Goal: Task Accomplishment & Management: Complete application form

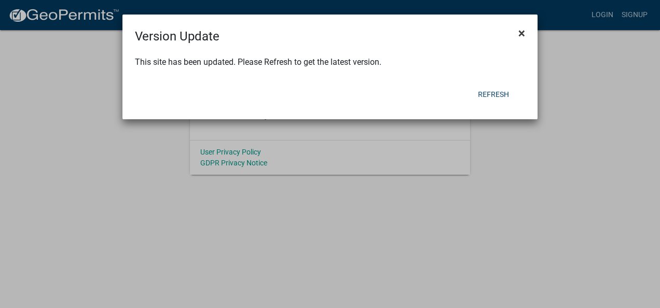
click at [521, 35] on span "×" at bounding box center [521, 33] width 7 height 15
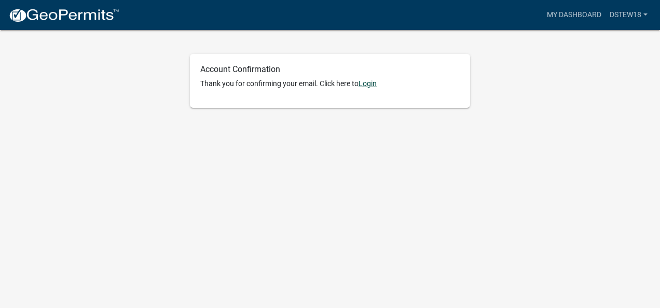
click at [368, 82] on link "Login" at bounding box center [367, 83] width 18 height 8
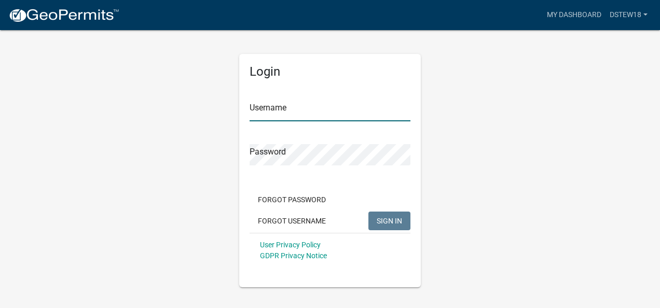
type input "Dstew18"
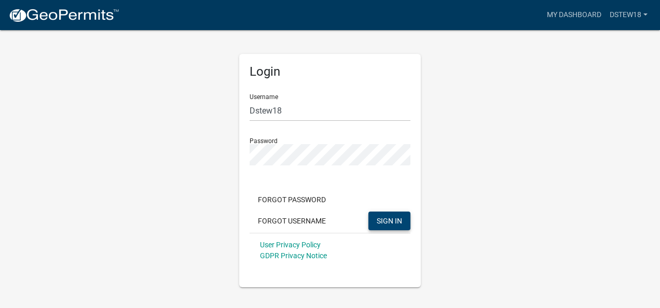
click at [401, 220] on span "SIGN IN" at bounding box center [389, 220] width 25 height 8
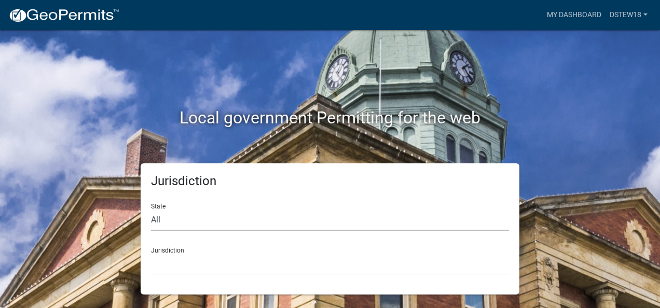
drag, startPoint x: 165, startPoint y: 224, endPoint x: 171, endPoint y: 234, distance: 12.1
click at [165, 224] on select "All [US_STATE] [US_STATE] [US_STATE] [US_STATE] [US_STATE] [US_STATE] [US_STATE…" at bounding box center [330, 220] width 358 height 21
drag, startPoint x: 232, startPoint y: 257, endPoint x: 249, endPoint y: 255, distance: 16.7
click at [233, 257] on select "[GEOGRAPHIC_DATA], [US_STATE] [GEOGRAPHIC_DATA], [US_STATE][PERSON_NAME][GEOGRA…" at bounding box center [330, 264] width 358 height 21
click at [552, 152] on div "Local government Permitting for the web" at bounding box center [329, 96] width 591 height 133
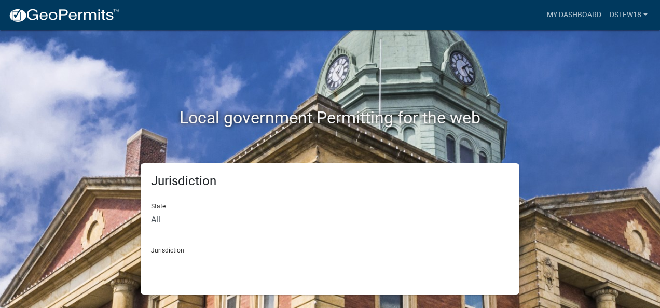
click at [297, 251] on div "Jurisdiction [GEOGRAPHIC_DATA], [US_STATE] [GEOGRAPHIC_DATA], [US_STATE][PERSON…" at bounding box center [330, 257] width 358 height 36
click at [304, 229] on select "All [US_STATE] [US_STATE] [US_STATE] [US_STATE] [US_STATE] [US_STATE] [US_STATE…" at bounding box center [330, 220] width 358 height 21
select select "[US_STATE]"
click at [151, 210] on select "All [US_STATE] [US_STATE] [US_STATE] [US_STATE] [US_STATE] [US_STATE] [US_STATE…" at bounding box center [330, 220] width 358 height 21
click at [202, 263] on select "[GEOGRAPHIC_DATA], [US_STATE][PERSON_NAME][GEOGRAPHIC_DATA], [US_STATE][PERSON_…" at bounding box center [330, 264] width 358 height 21
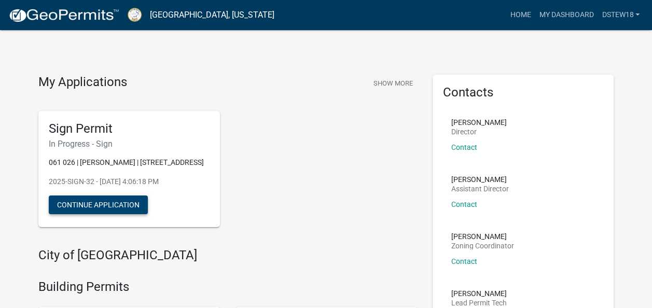
click at [79, 214] on button "Continue Application" at bounding box center [98, 205] width 99 height 19
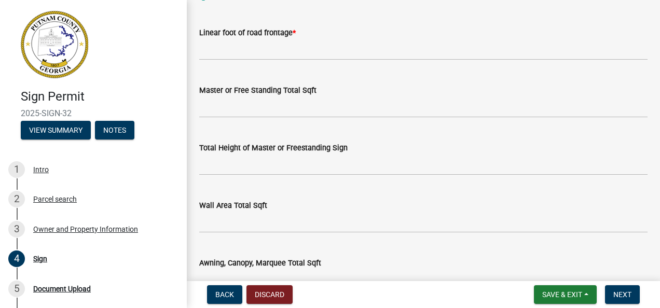
scroll to position [396, 0]
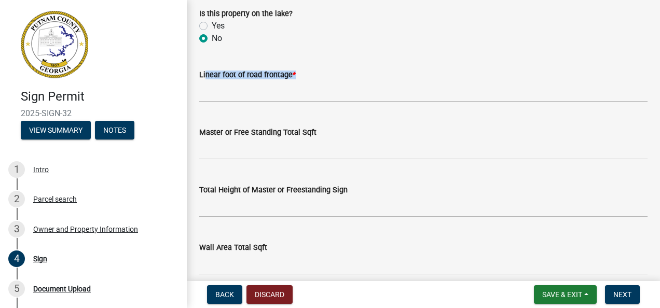
drag, startPoint x: 295, startPoint y: 75, endPoint x: 201, endPoint y: 73, distance: 93.9
click at [201, 73] on label "Linear foot of road frontage *" at bounding box center [247, 75] width 96 height 7
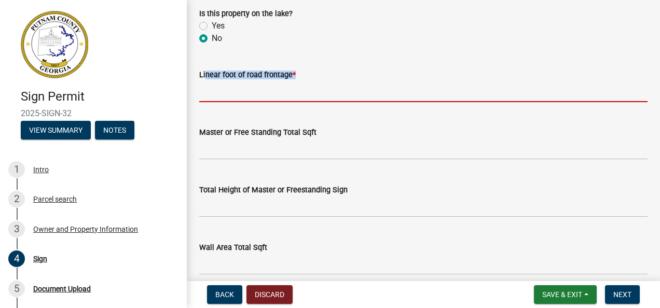
click at [249, 82] on input "text" at bounding box center [423, 91] width 448 height 21
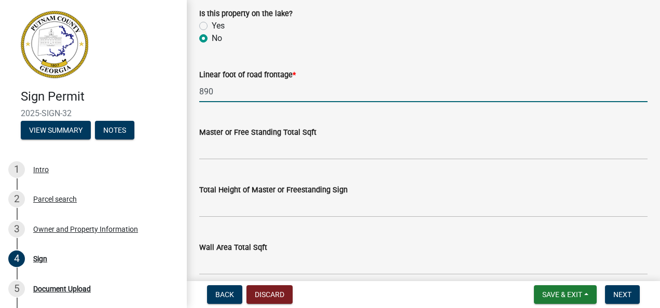
type input "890"
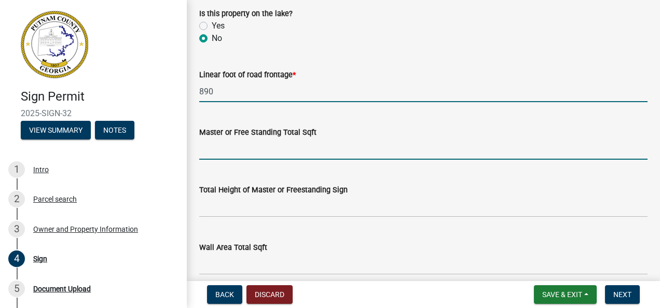
click at [229, 141] on input "text" at bounding box center [423, 148] width 448 height 21
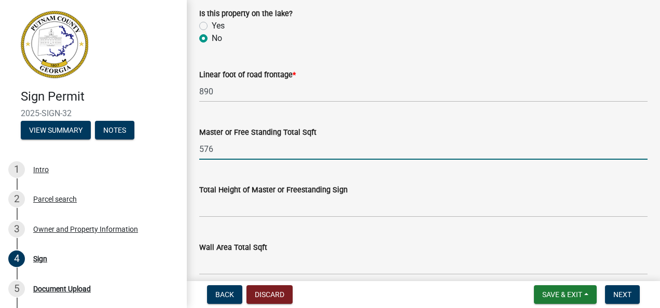
type input "576"
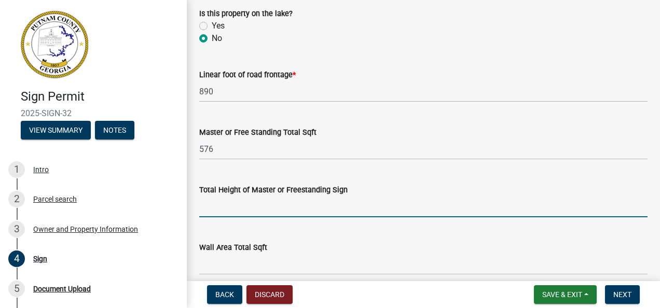
click at [239, 214] on input "text" at bounding box center [423, 206] width 448 height 21
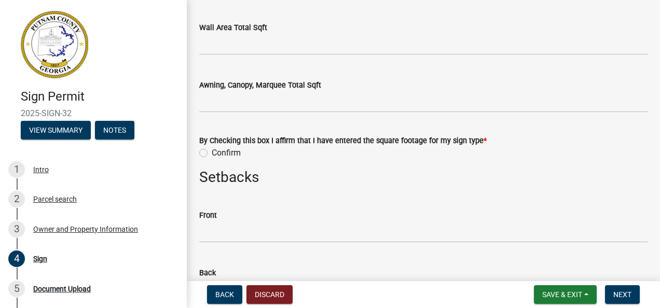
scroll to position [656, 0]
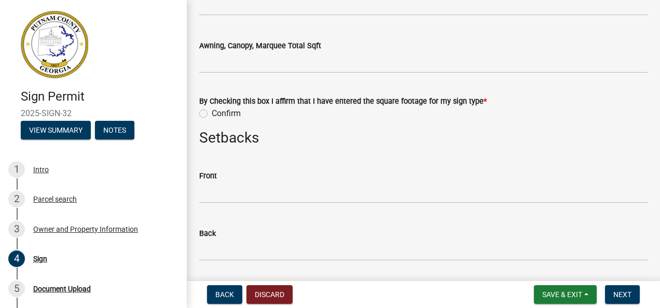
type input "27"
click at [212, 115] on label "Confirm" at bounding box center [226, 113] width 29 height 12
click at [212, 114] on input "Confirm" at bounding box center [215, 110] width 7 height 7
radio input "true"
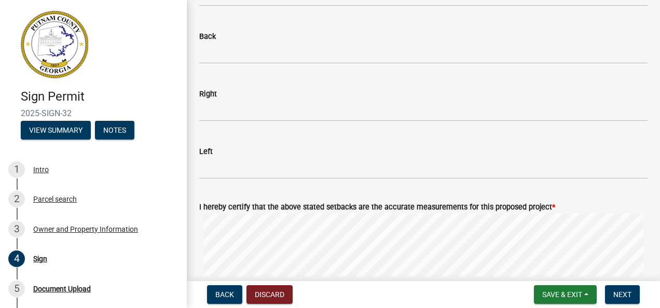
scroll to position [759, 0]
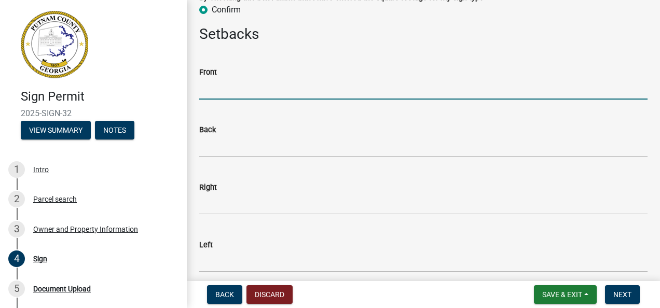
click at [226, 94] on input "text" at bounding box center [423, 88] width 448 height 21
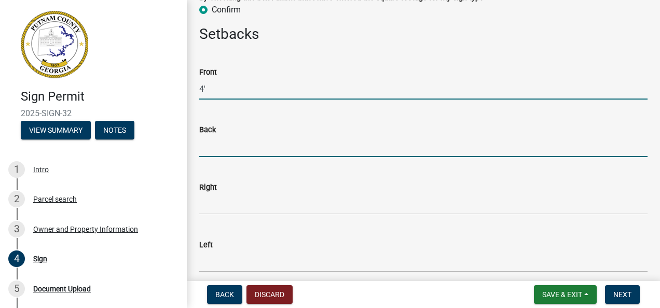
type input "4"
click at [208, 147] on input "text" at bounding box center [423, 146] width 448 height 21
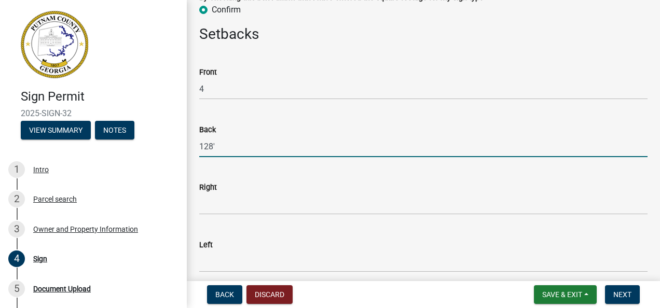
type input "128"
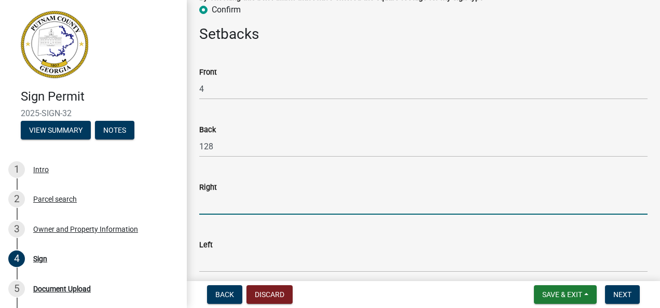
click at [251, 208] on input "text" at bounding box center [423, 203] width 448 height 21
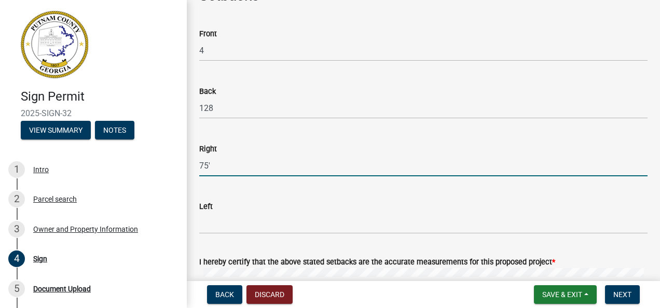
scroll to position [863, 0]
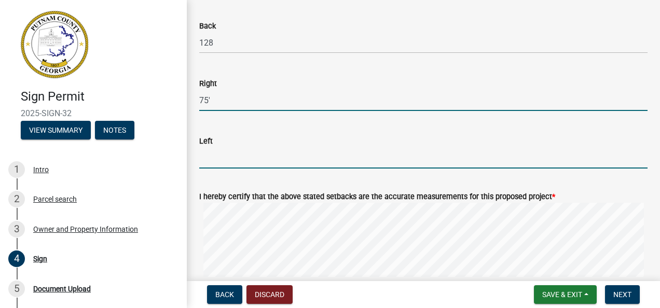
type input "75"
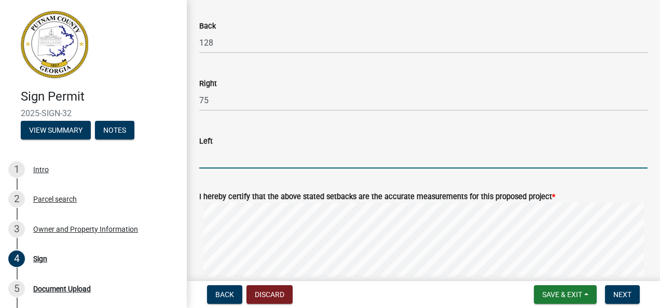
click at [244, 156] on input "text" at bounding box center [423, 157] width 448 height 21
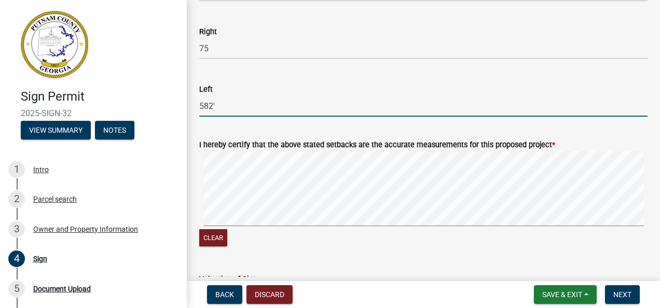
scroll to position [967, 0]
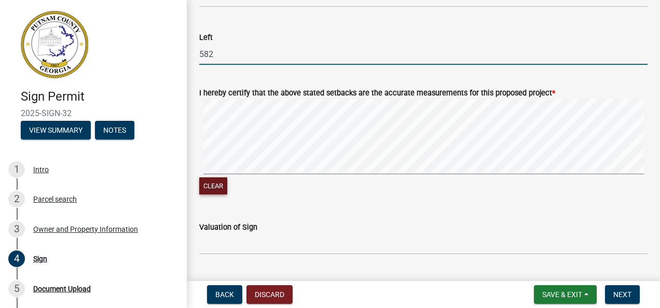
click at [220, 178] on button "Clear" at bounding box center [213, 185] width 28 height 17
click at [227, 54] on input "582" at bounding box center [423, 54] width 448 height 21
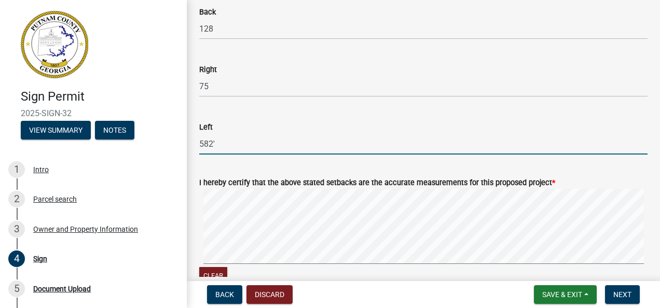
scroll to position [863, 0]
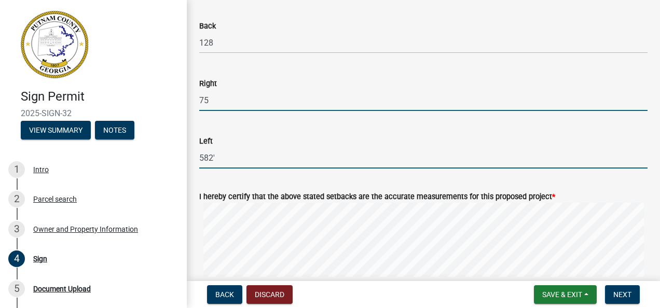
type input "582"
click at [210, 94] on input "75" at bounding box center [423, 100] width 448 height 21
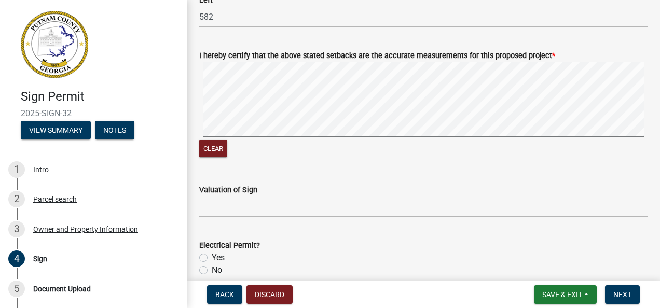
scroll to position [1019, 0]
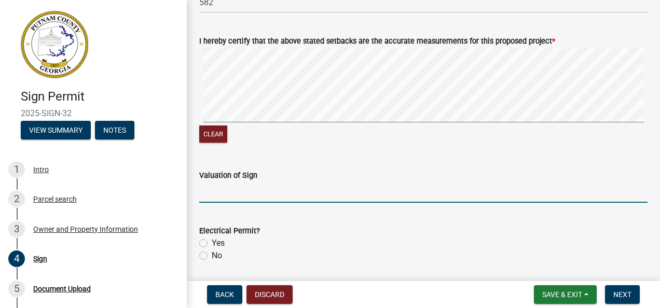
type input "75"
click at [208, 200] on input "text" at bounding box center [423, 192] width 448 height 21
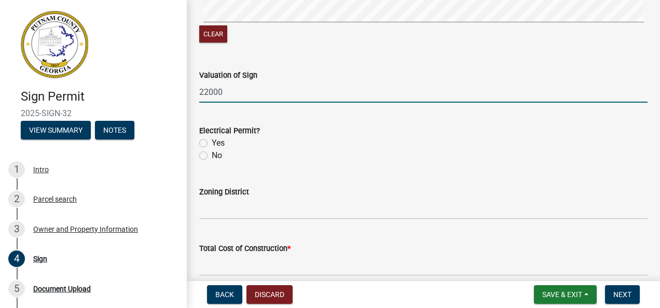
scroll to position [1122, 0]
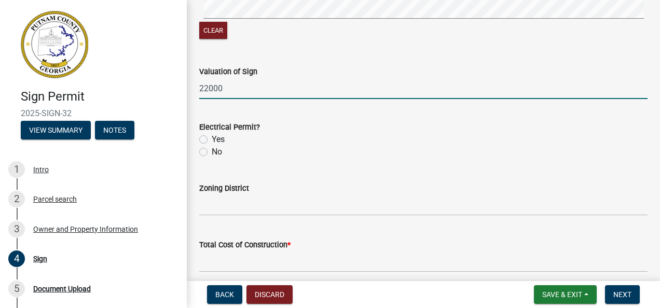
type input "22000"
click at [212, 155] on label "No" at bounding box center [217, 152] width 10 height 12
click at [212, 152] on input "No" at bounding box center [215, 149] width 7 height 7
radio input "true"
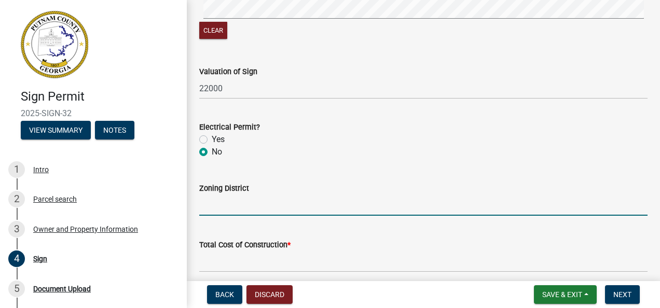
click at [222, 203] on input "Zoning District" at bounding box center [423, 204] width 448 height 21
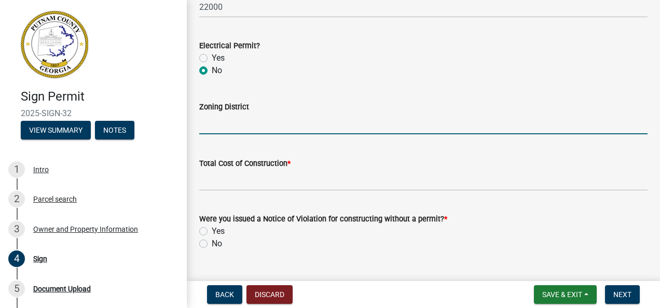
scroll to position [1226, 0]
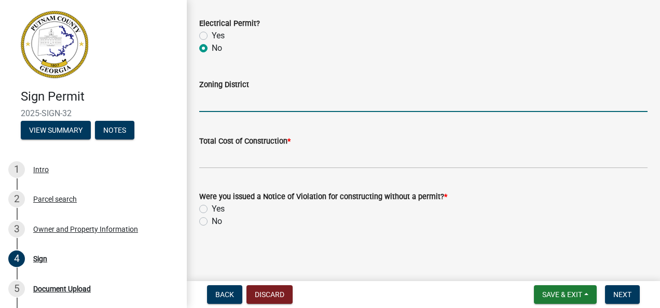
click at [212, 222] on label "No" at bounding box center [217, 221] width 10 height 12
click at [212, 222] on input "No" at bounding box center [215, 218] width 7 height 7
radio input "true"
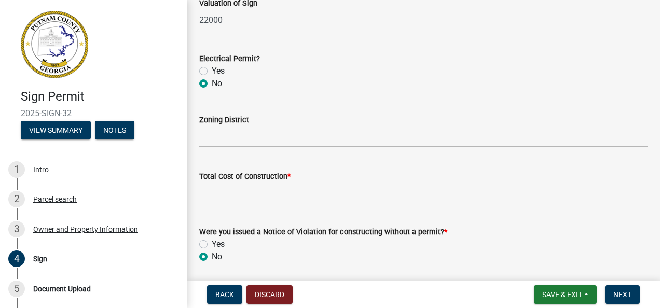
scroll to position [1174, 0]
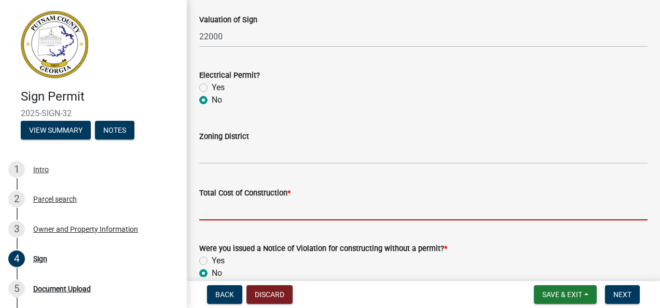
click at [222, 206] on input "text" at bounding box center [423, 209] width 448 height 21
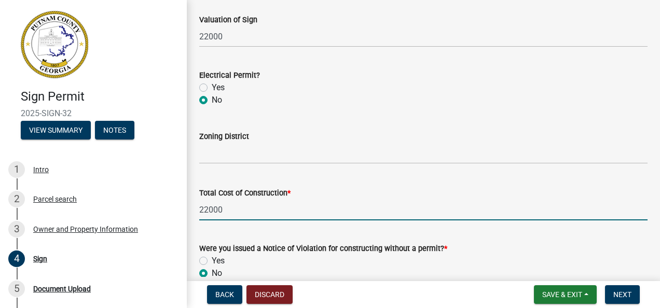
type input "22000"
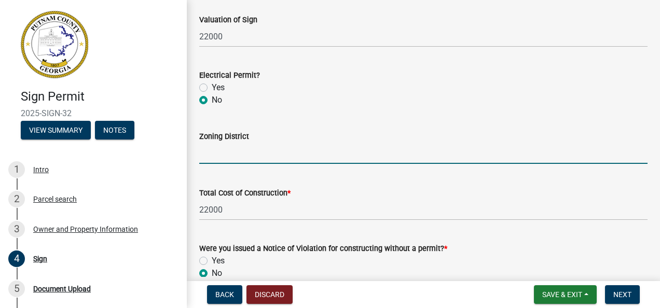
click at [247, 159] on input "Zoning District" at bounding box center [423, 153] width 448 height 21
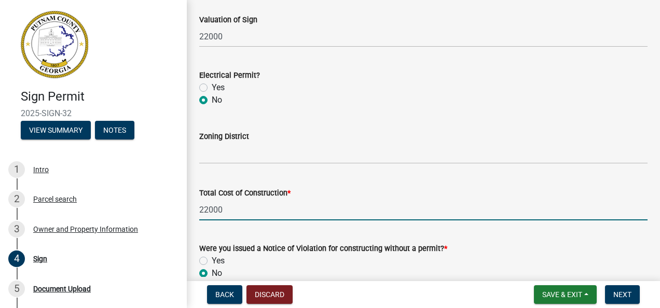
drag, startPoint x: 243, startPoint y: 205, endPoint x: 195, endPoint y: 201, distance: 47.9
click at [195, 201] on div "Total Cost of Construction * 22000" at bounding box center [423, 196] width 464 height 48
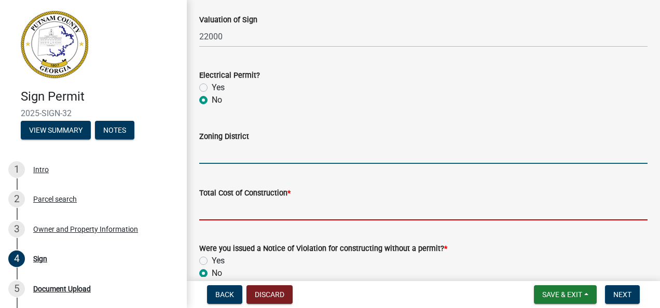
click at [214, 159] on input "Zoning District" at bounding box center [423, 153] width 448 height 21
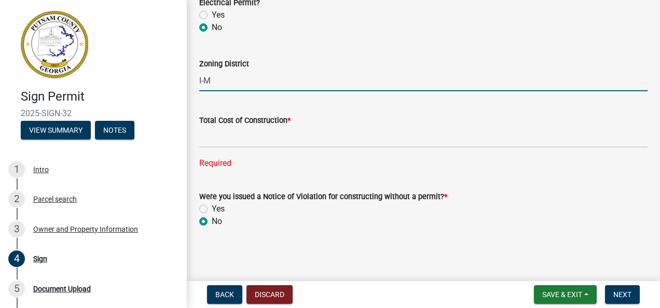
scroll to position [1247, 0]
type input "I-M"
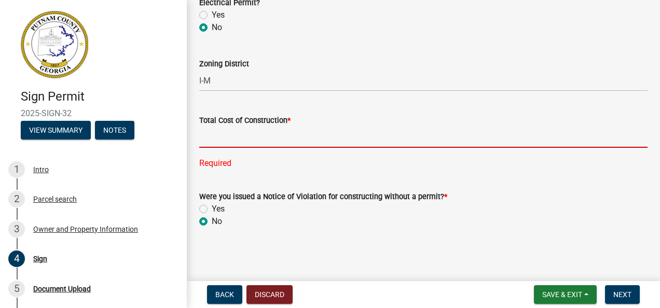
click at [284, 136] on input "text" at bounding box center [423, 137] width 448 height 21
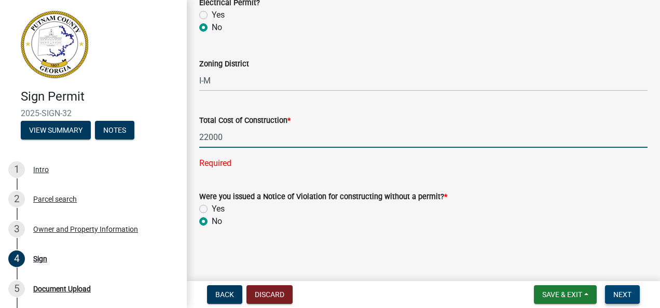
type input "22000"
click at [610, 289] on button "Next" at bounding box center [622, 294] width 35 height 19
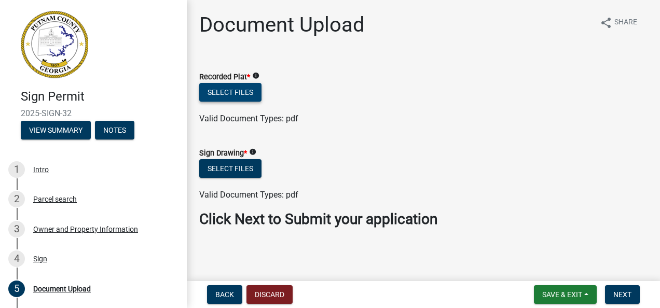
click at [227, 95] on button "Select files" at bounding box center [230, 92] width 62 height 19
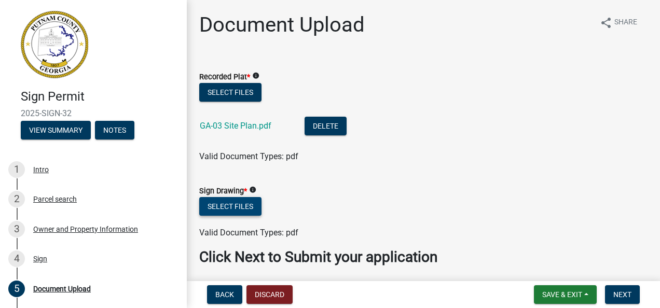
click at [255, 205] on button "Select files" at bounding box center [230, 206] width 62 height 19
click at [211, 203] on button "Select files" at bounding box center [230, 206] width 62 height 19
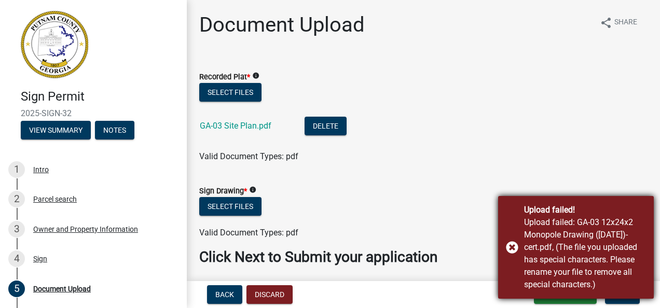
click at [509, 250] on div "Upload failed! Upload failed: GA-03 12x24x2 Monopole Drawing ([DATE])- cert.pdf…" at bounding box center [576, 247] width 156 height 103
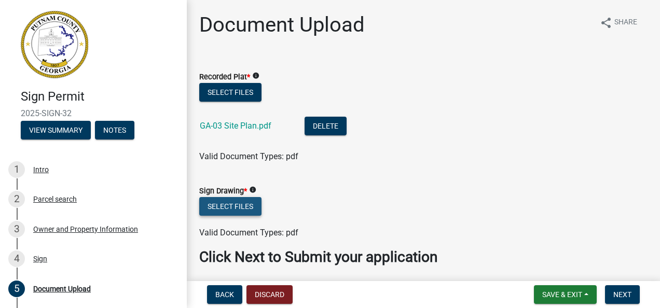
click at [232, 200] on button "Select files" at bounding box center [230, 206] width 62 height 19
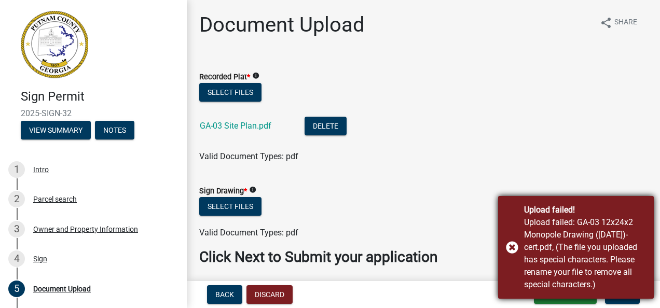
click at [513, 248] on div "Upload failed! Upload failed: GA-03 12x24x2 Monopole Drawing ([DATE])- cert.pdf…" at bounding box center [576, 247] width 156 height 103
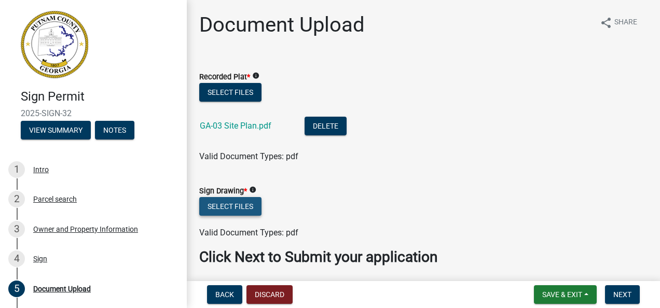
click at [238, 200] on button "Select files" at bounding box center [230, 206] width 62 height 19
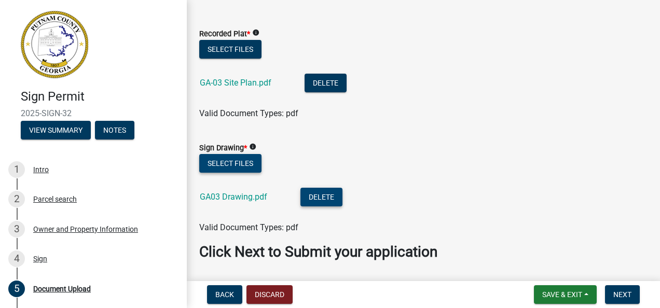
scroll to position [75, 0]
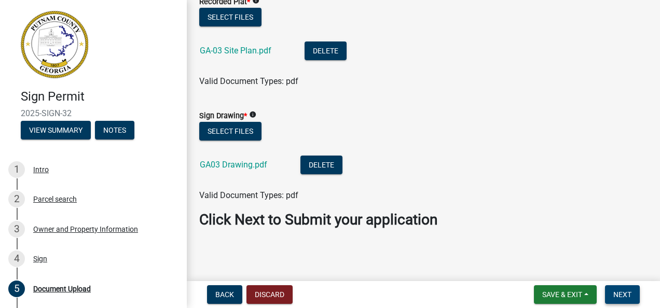
click at [622, 292] on span "Next" at bounding box center [622, 294] width 18 height 8
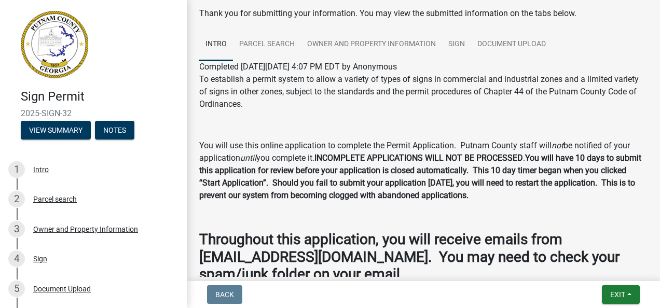
scroll to position [15, 0]
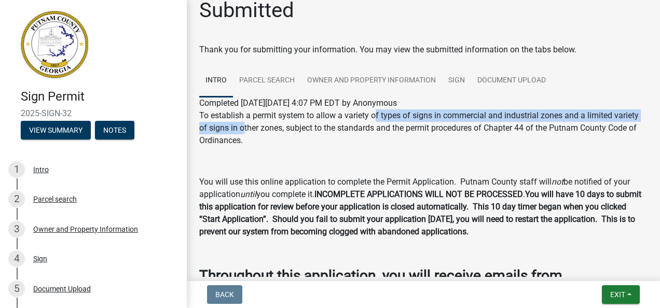
drag, startPoint x: 247, startPoint y: 124, endPoint x: 375, endPoint y: 120, distance: 128.2
click at [375, 120] on p "To establish a permit system to allow a variety of types of signs in commercial…" at bounding box center [423, 127] width 448 height 37
drag, startPoint x: 375, startPoint y: 120, endPoint x: 333, endPoint y: 154, distance: 53.5
click at [333, 154] on div "To establish a permit system to allow a variety of types of signs in commercial…" at bounding box center [423, 214] width 448 height 210
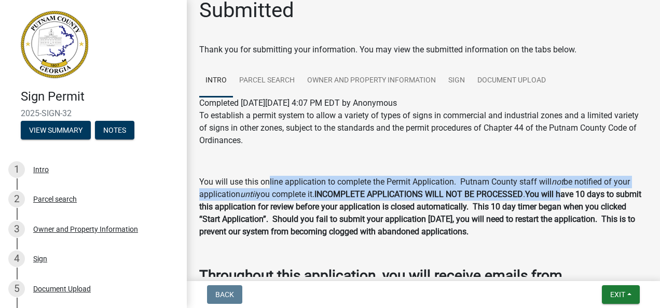
drag, startPoint x: 269, startPoint y: 186, endPoint x: 570, endPoint y: 197, distance: 301.5
click at [570, 197] on p "You will use this online application to complete the Permit Application. Putnam…" at bounding box center [423, 207] width 448 height 62
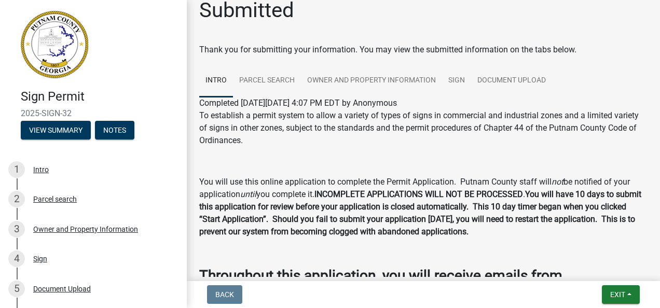
click at [293, 244] on div "To establish a permit system to allow a variety of types of signs in commercial…" at bounding box center [423, 214] width 448 height 210
drag, startPoint x: 556, startPoint y: 235, endPoint x: 497, endPoint y: 206, distance: 65.9
click at [497, 206] on p "You will use this online application to complete the Permit Application. Putnam…" at bounding box center [423, 207] width 448 height 62
drag, startPoint x: 497, startPoint y: 206, endPoint x: 496, endPoint y: 243, distance: 36.3
click at [496, 243] on div "To establish a permit system to allow a variety of types of signs in commercial…" at bounding box center [423, 214] width 448 height 210
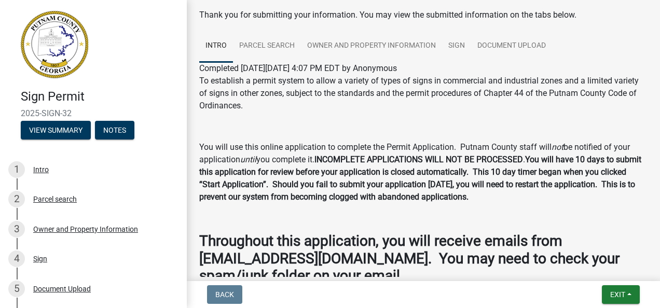
scroll to position [0, 0]
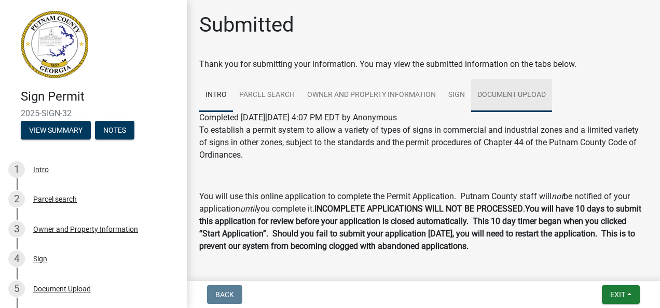
click at [509, 90] on link "Document Upload" at bounding box center [511, 95] width 81 height 33
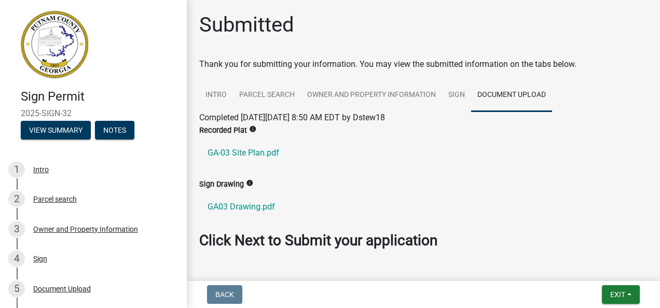
scroll to position [33, 0]
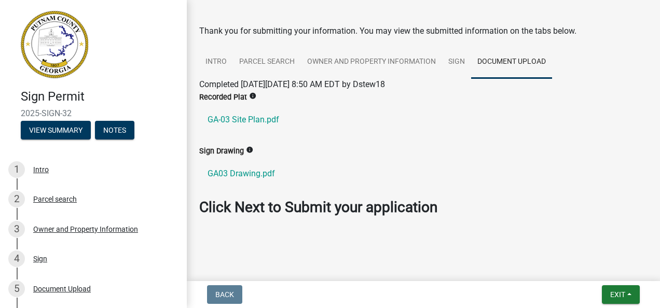
click at [256, 210] on strong "Click Next to Submit your application" at bounding box center [318, 207] width 238 height 17
click at [257, 210] on strong "Click Next to Submit your application" at bounding box center [318, 207] width 238 height 17
drag, startPoint x: 257, startPoint y: 210, endPoint x: 408, endPoint y: 218, distance: 151.2
click at [408, 218] on div "Click Next to Submit your application" at bounding box center [423, 212] width 464 height 26
click at [625, 294] on button "Exit" at bounding box center [621, 294] width 38 height 19
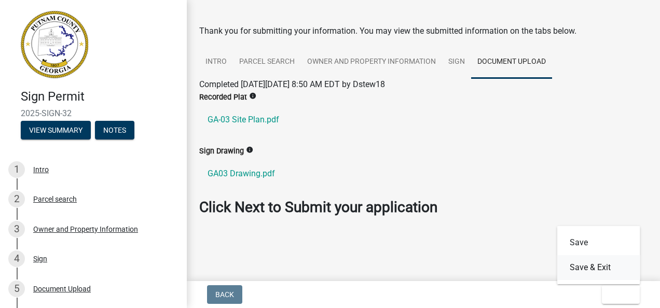
click at [600, 261] on button "Save & Exit" at bounding box center [598, 267] width 83 height 25
